Goal: Find specific page/section: Find specific page/section

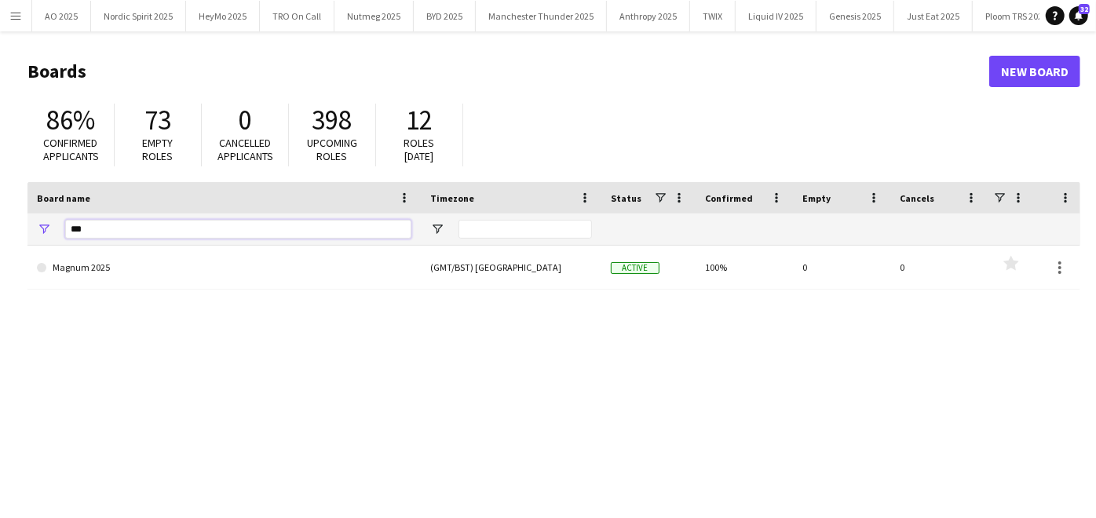
drag, startPoint x: 107, startPoint y: 228, endPoint x: 4, endPoint y: 224, distance: 103.0
click at [4, 224] on main "Boards New Board 86% Confirmed applicants 73 Empty roles 0 Cancelled applicants…" at bounding box center [548, 314] width 1096 height 567
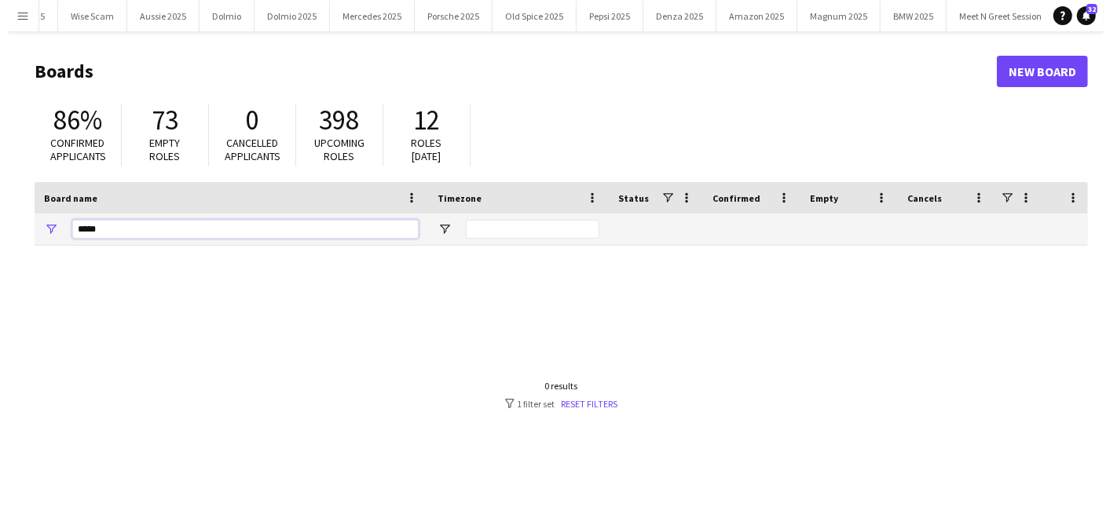
scroll to position [0, 1014]
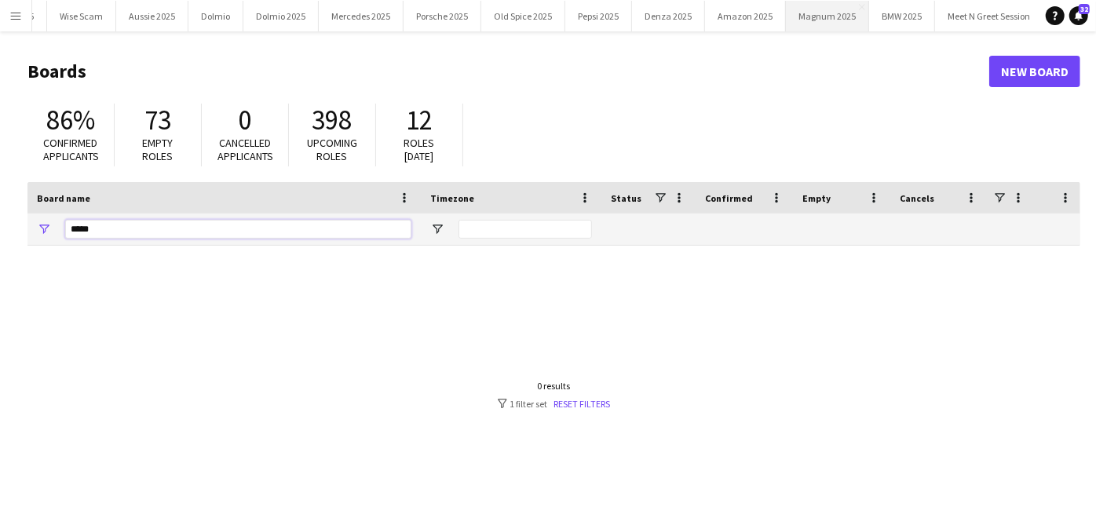
type input "*****"
click at [843, 12] on button "Magnum 2025 Close" at bounding box center [827, 16] width 83 height 31
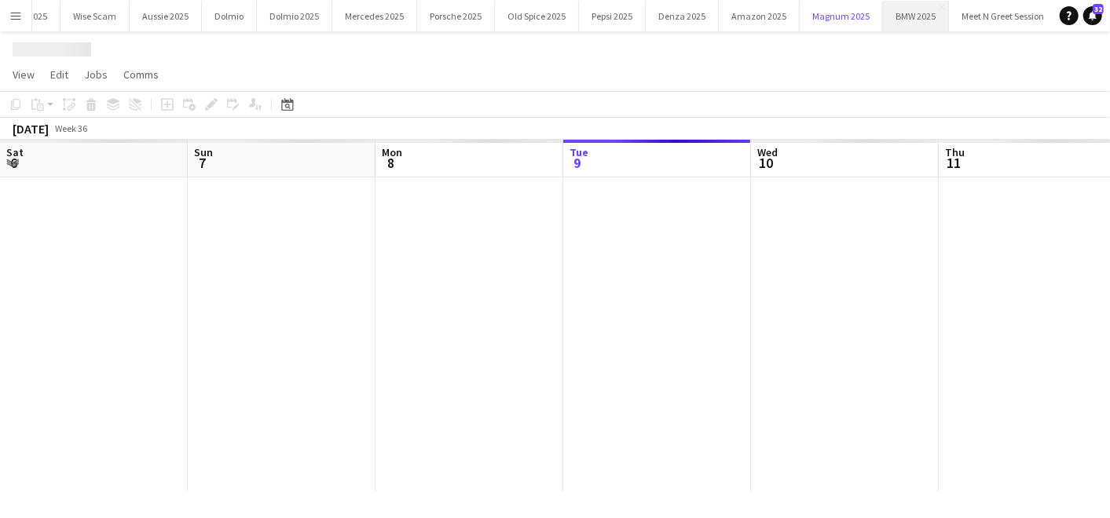
scroll to position [0, 375]
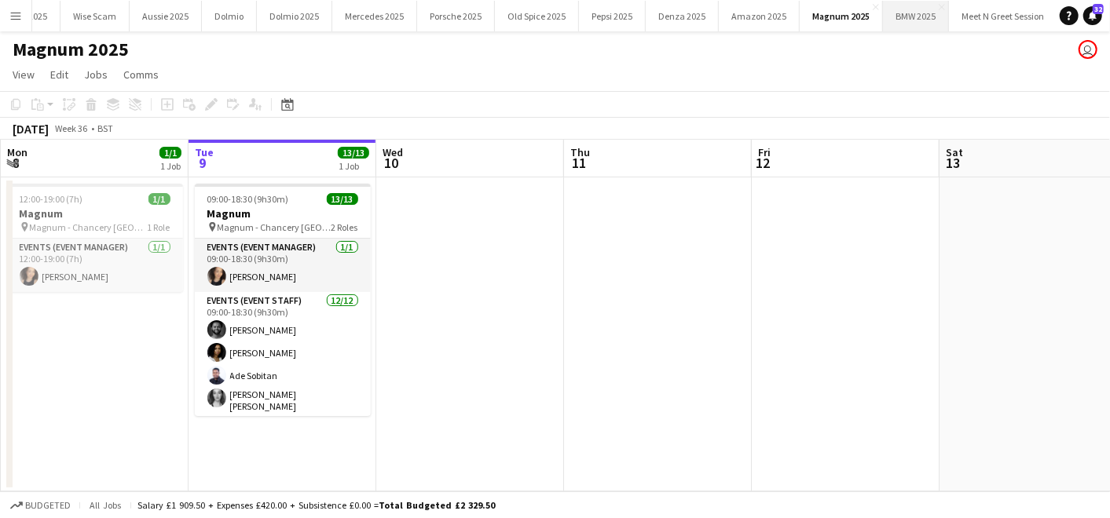
click at [883, 11] on button "BMW 2025 Close" at bounding box center [916, 16] width 66 height 31
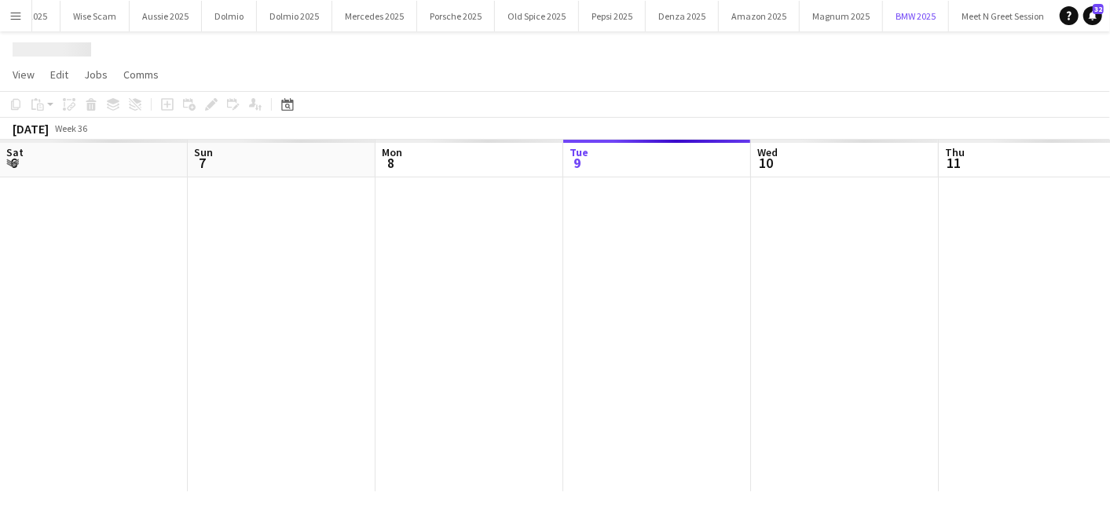
scroll to position [0, 375]
